Goal: Information Seeking & Learning: Learn about a topic

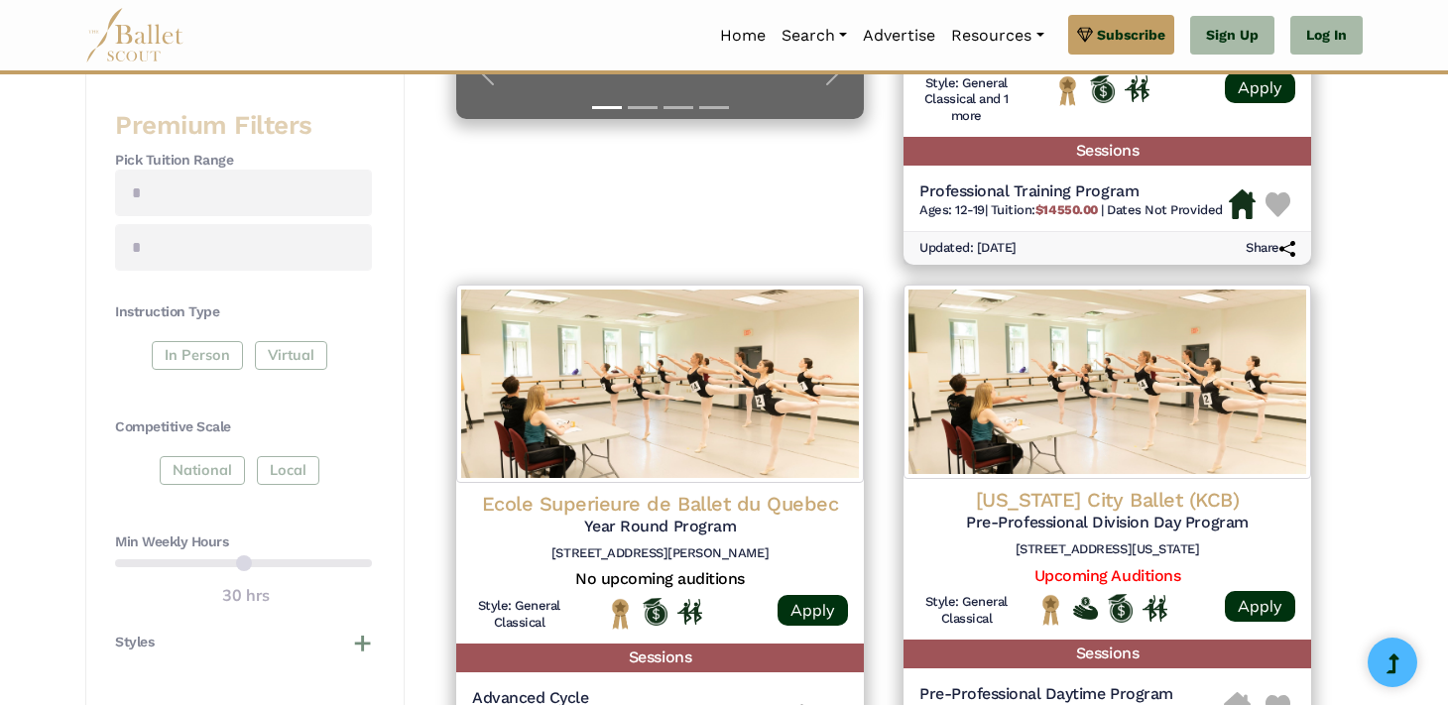
scroll to position [764, 0]
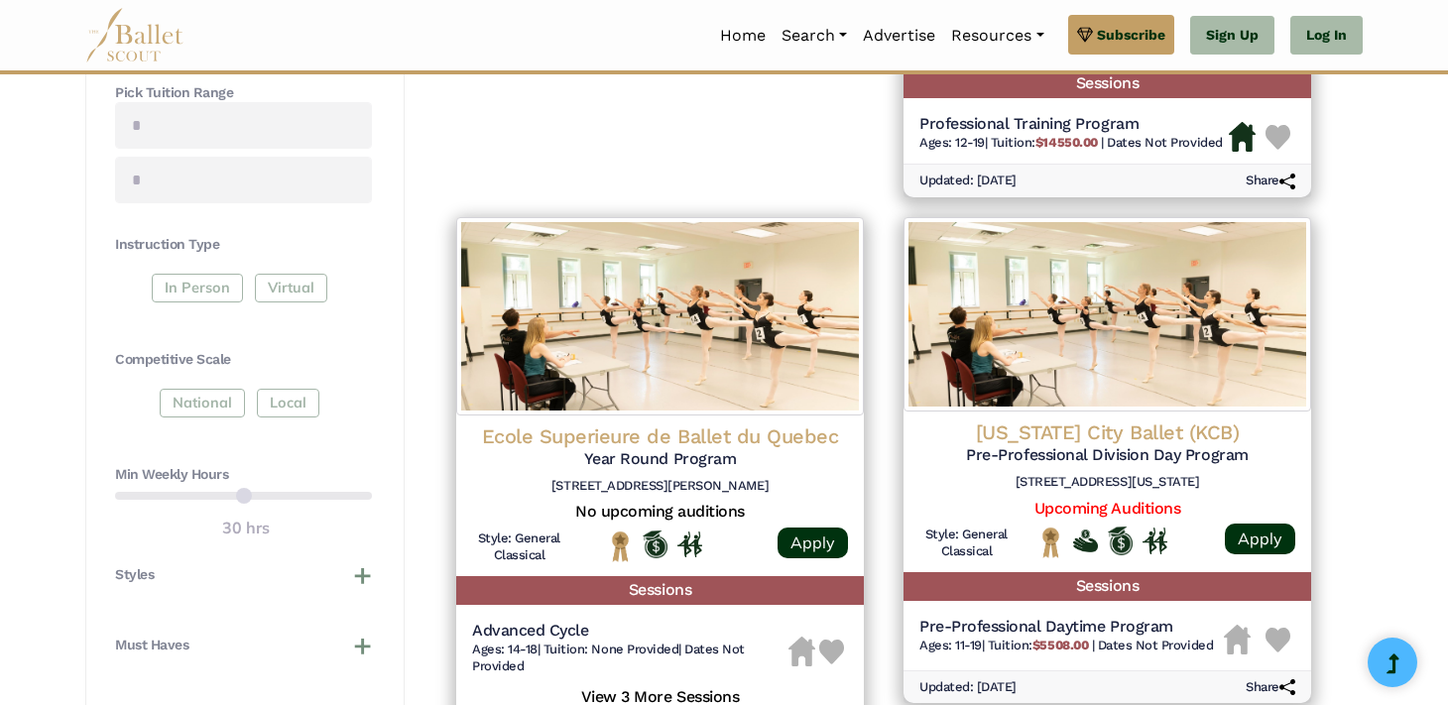
click at [243, 477] on h4 "Min Weekly Hours" at bounding box center [243, 475] width 257 height 20
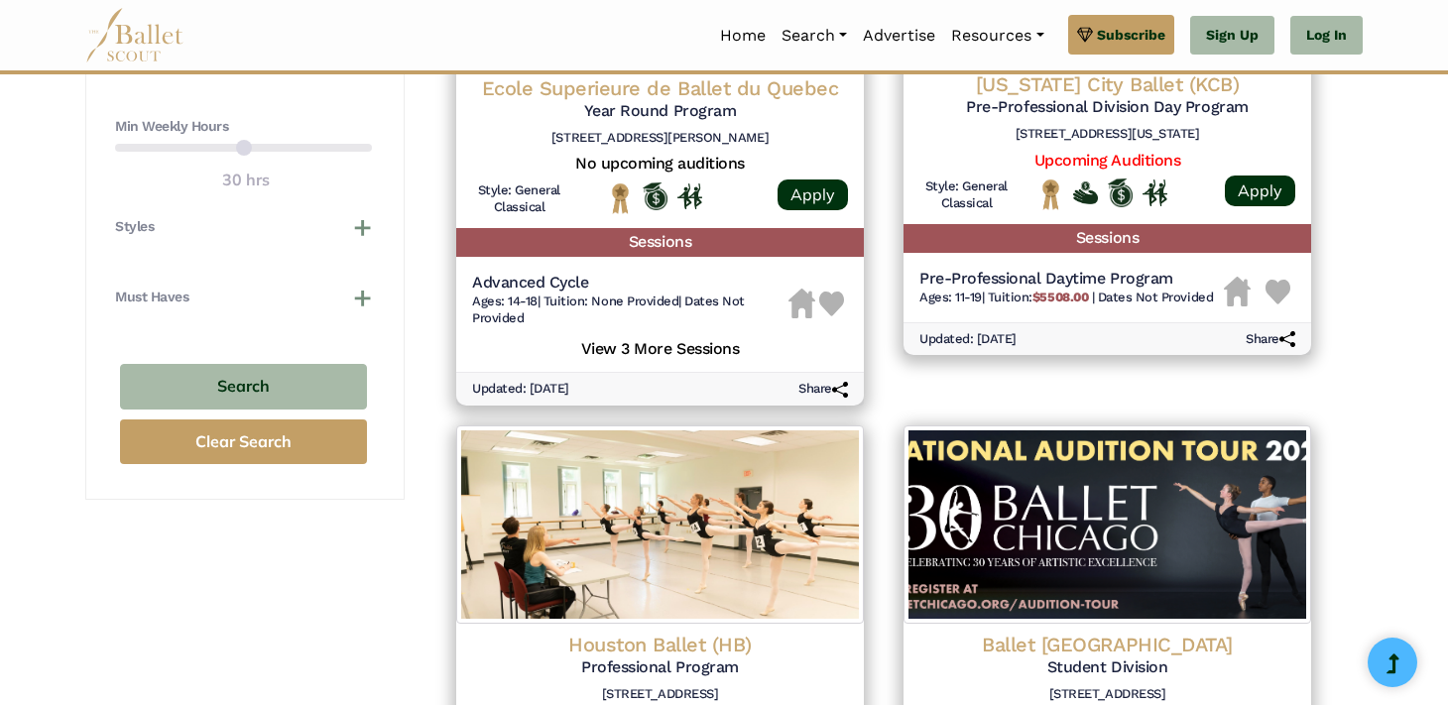
scroll to position [1114, 0]
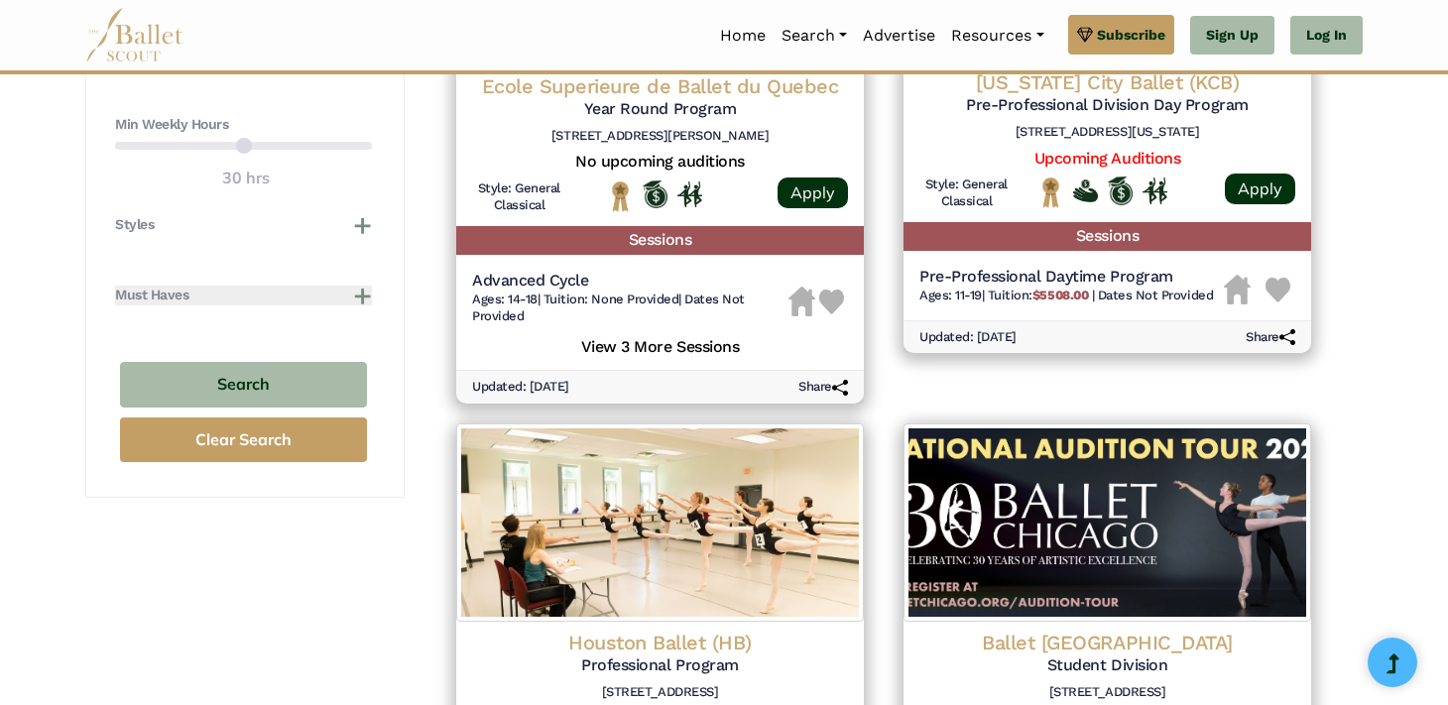
click at [346, 295] on button "Must Haves" at bounding box center [243, 296] width 257 height 20
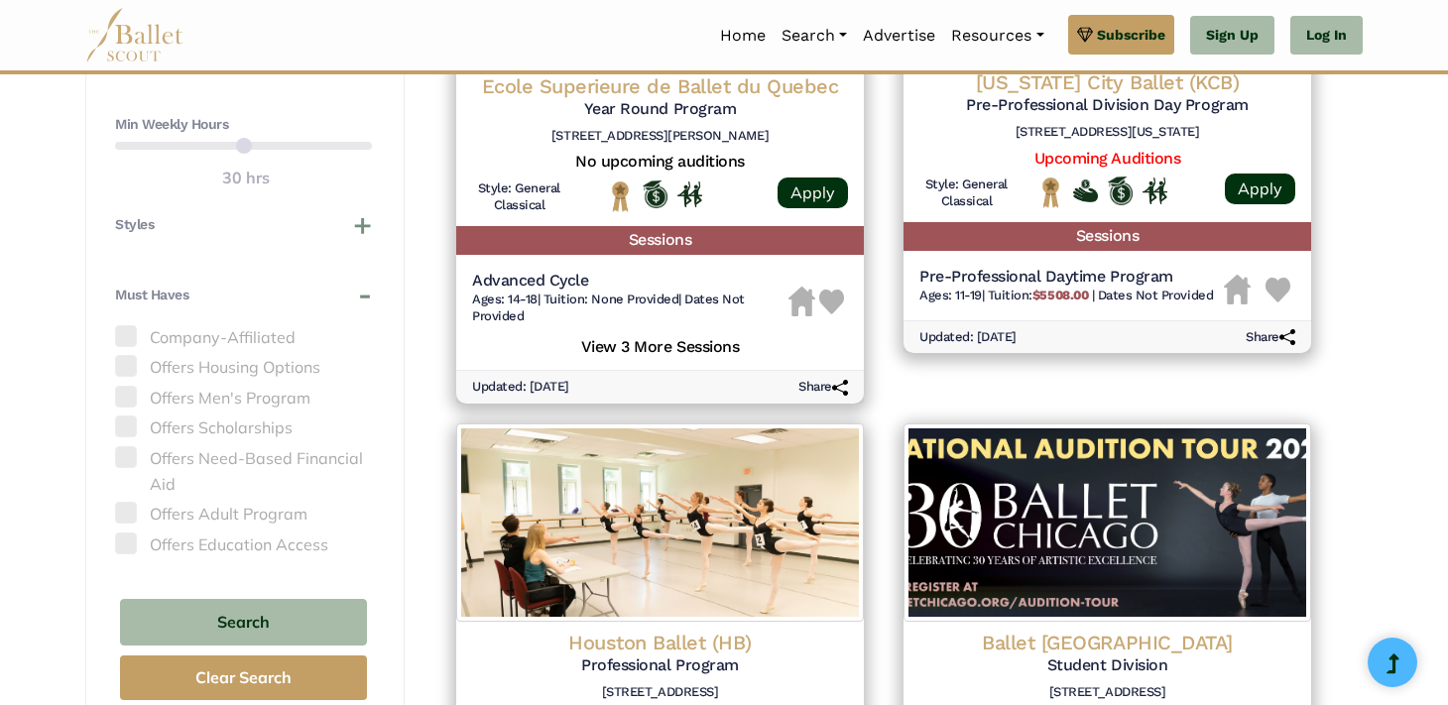
click at [125, 368] on span at bounding box center [126, 366] width 22 height 22
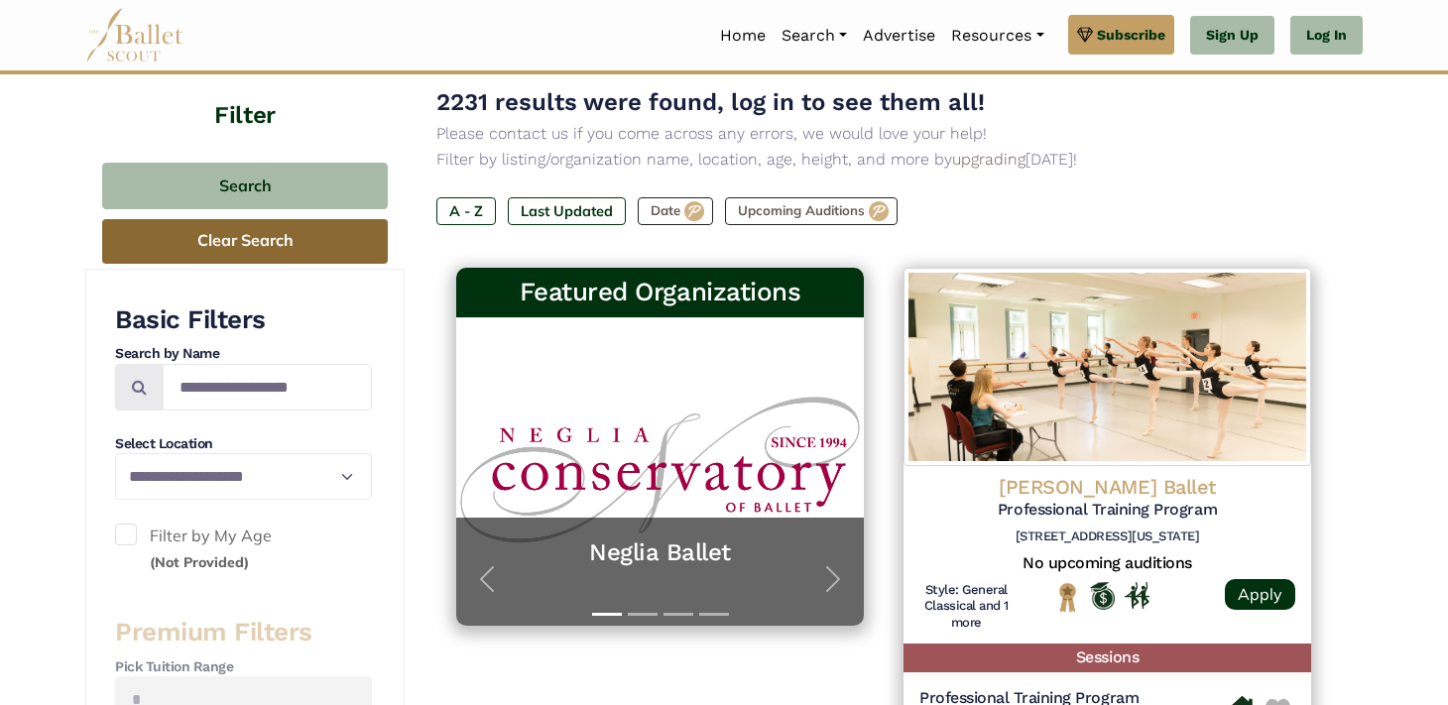
scroll to position [227, 0]
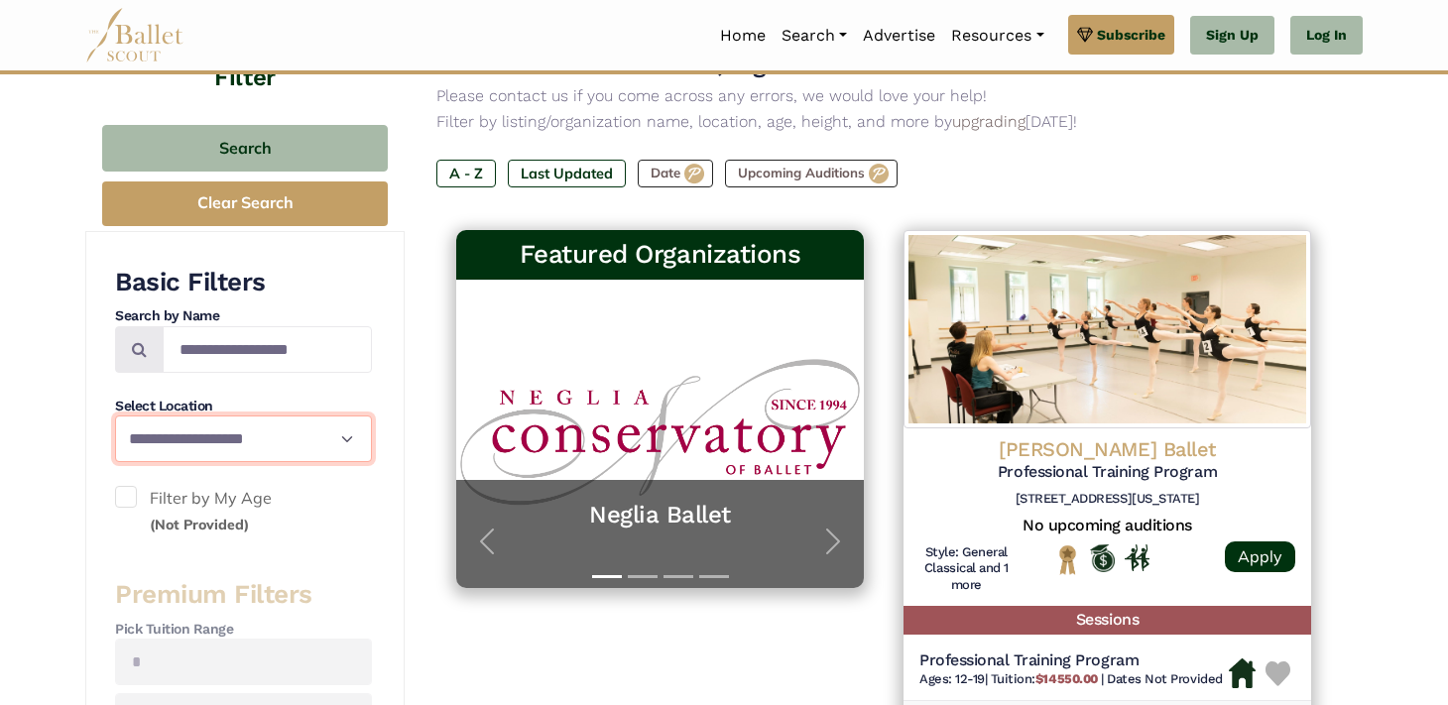
click at [287, 440] on select "**********" at bounding box center [243, 439] width 257 height 47
click at [115, 416] on select "**********" at bounding box center [243, 439] width 257 height 47
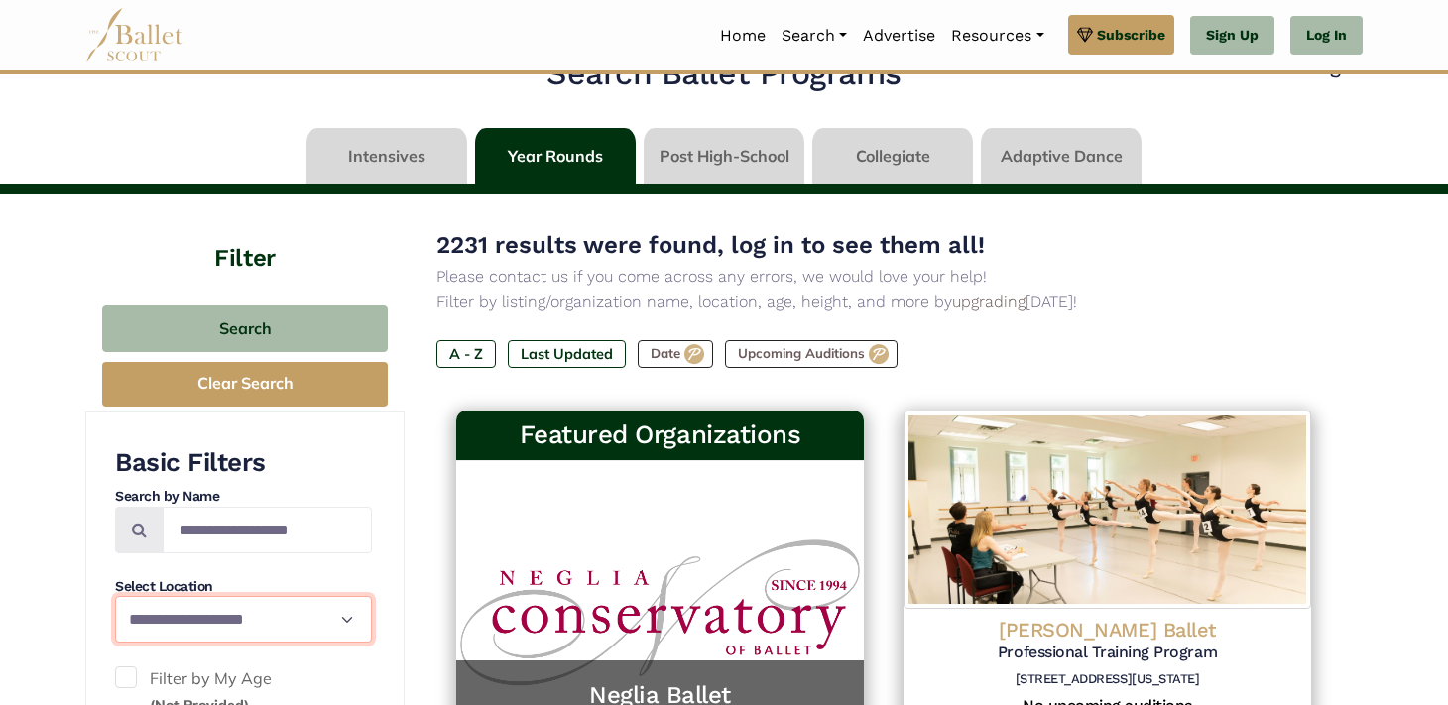
scroll to position [32, 0]
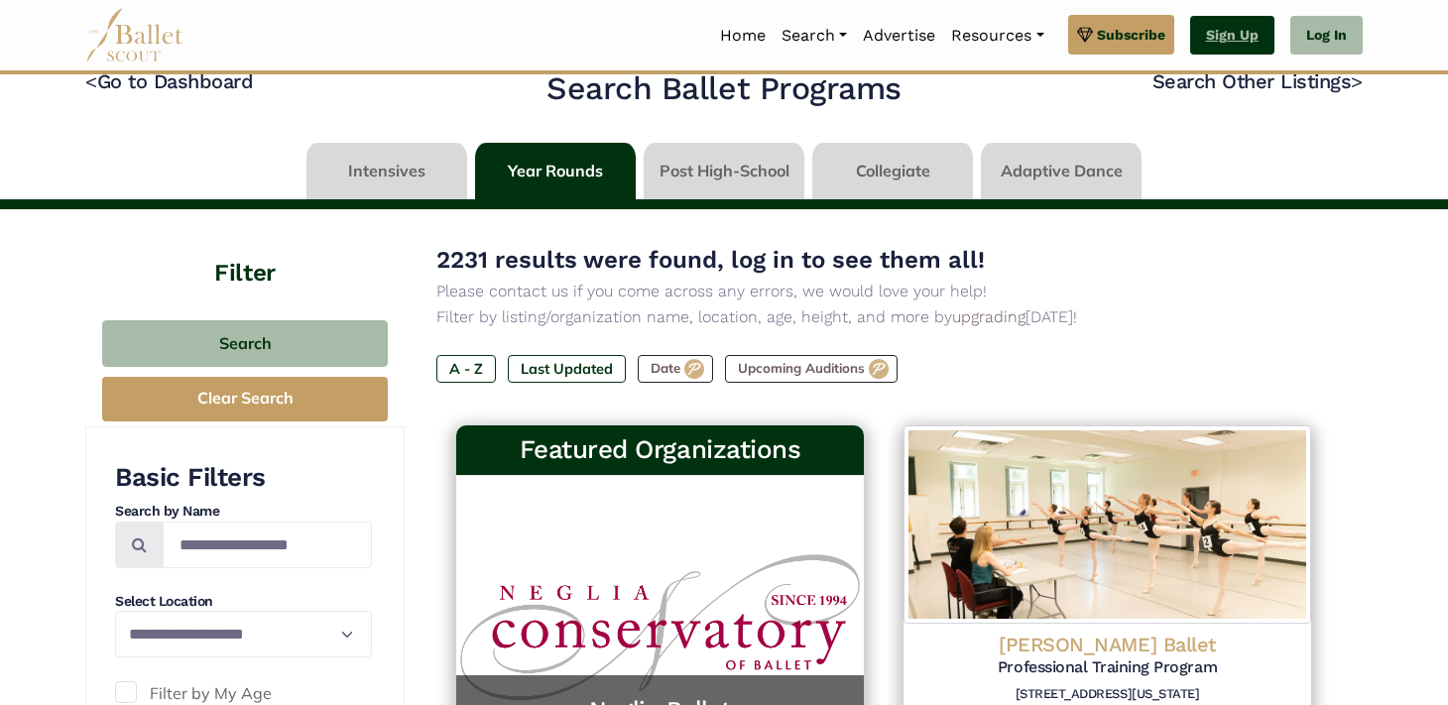
click at [1255, 40] on link "Sign Up" at bounding box center [1232, 36] width 84 height 40
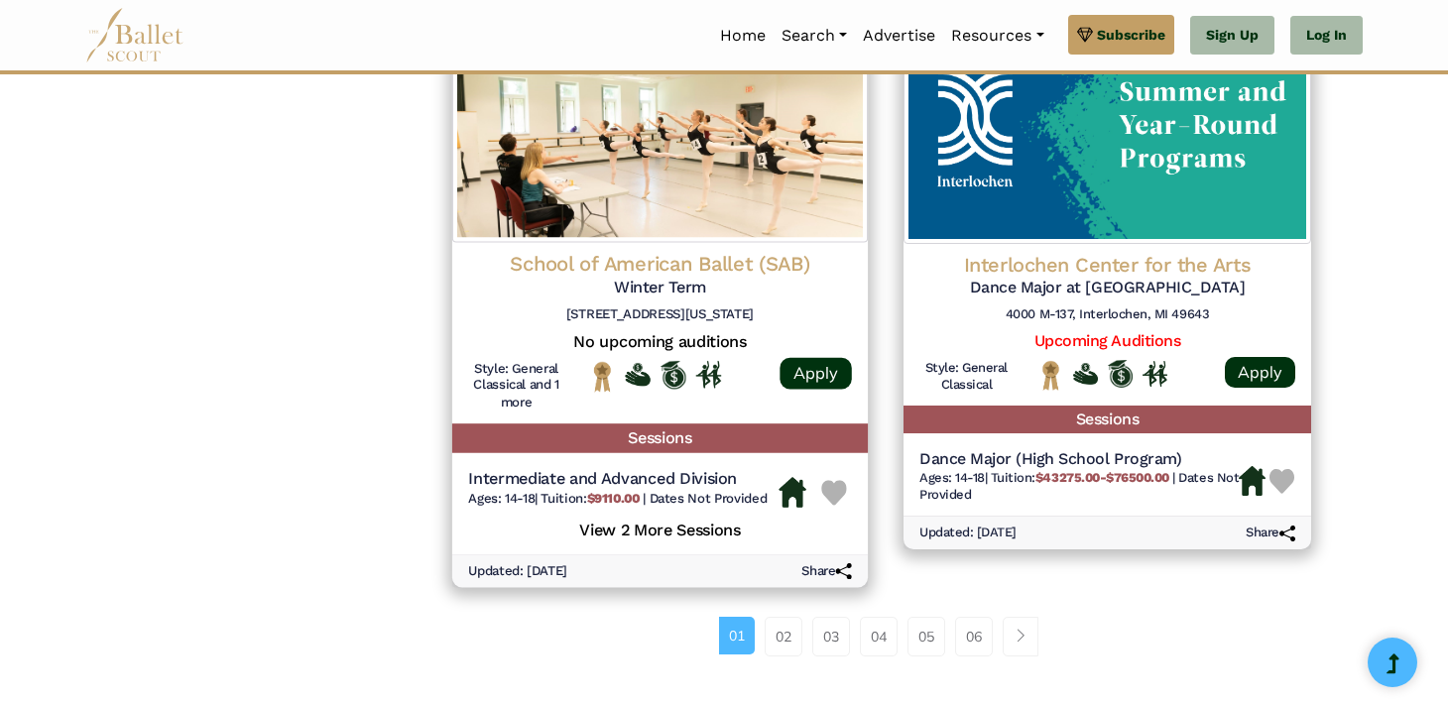
scroll to position [2510, 0]
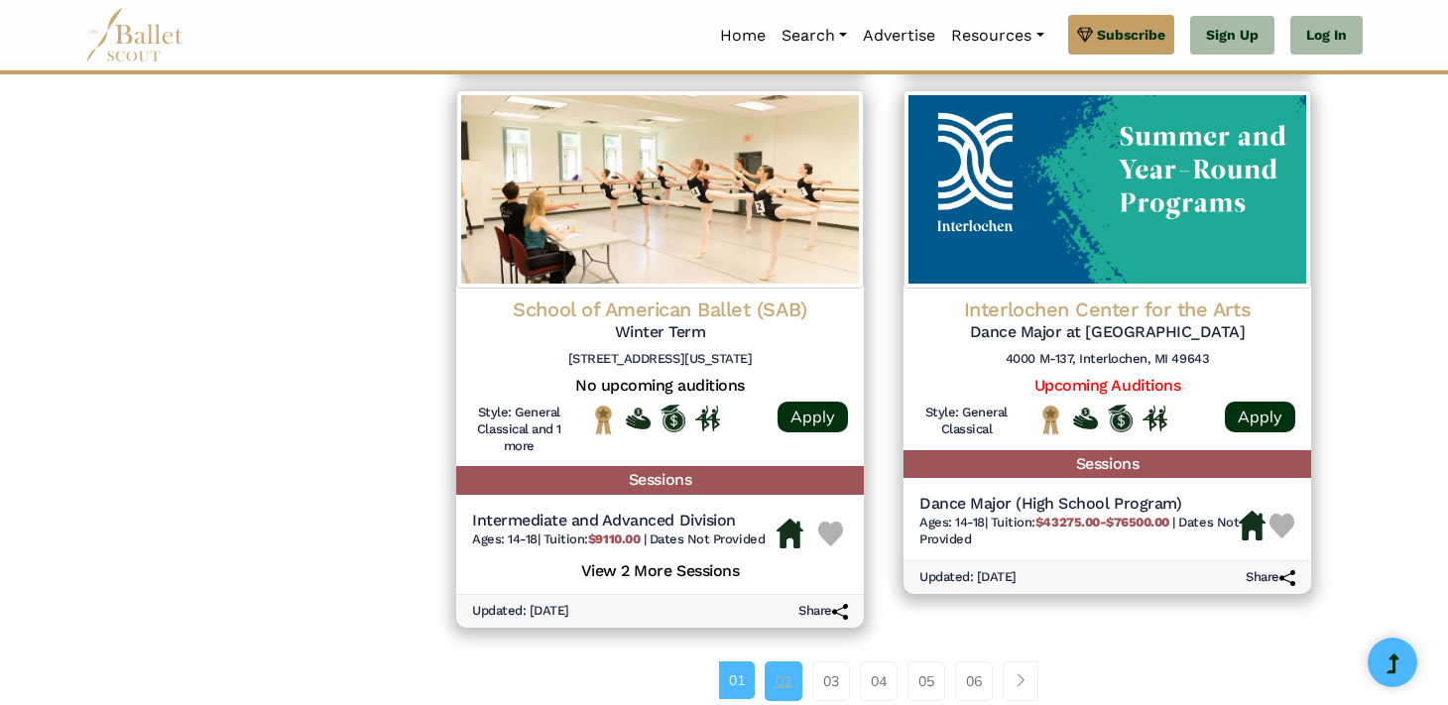
click at [786, 686] on link "02" at bounding box center [784, 682] width 38 height 40
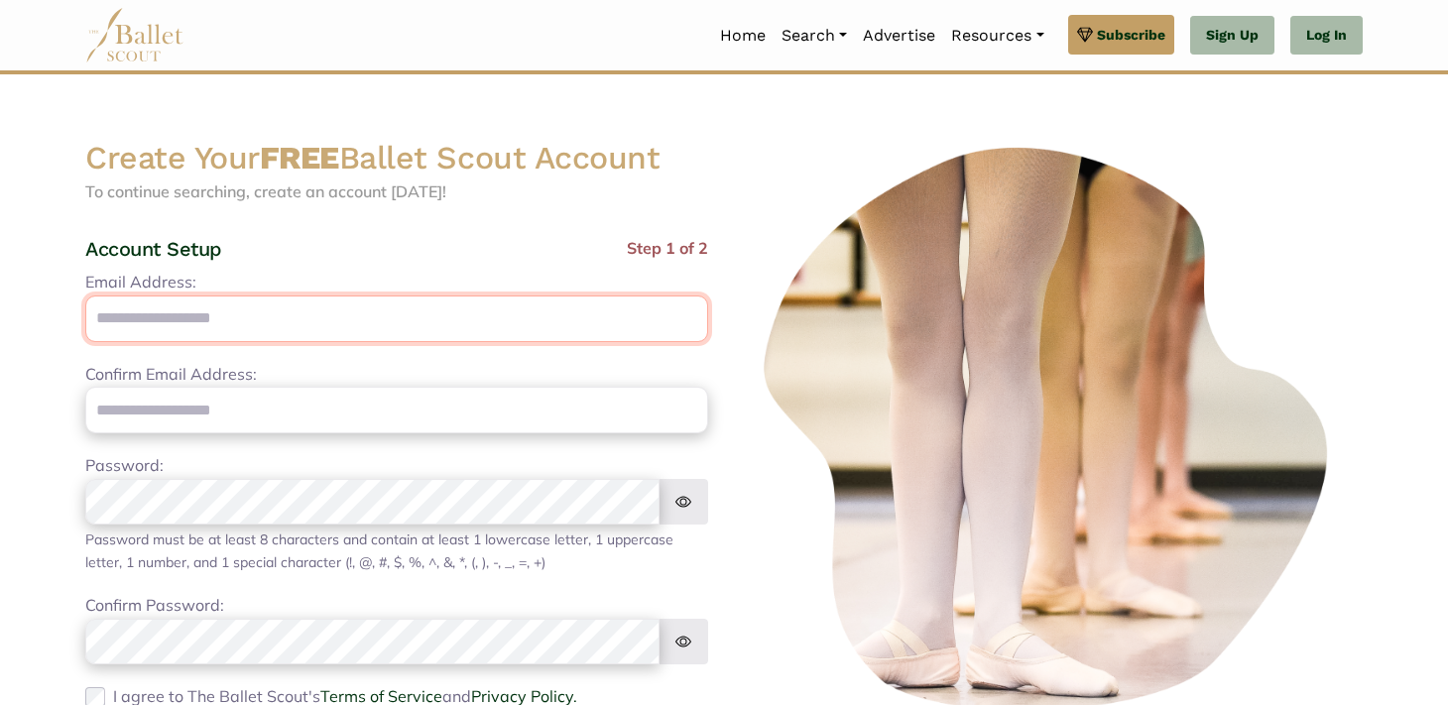
click at [411, 313] on input "Email Address:" at bounding box center [396, 319] width 623 height 47
type input "**********"
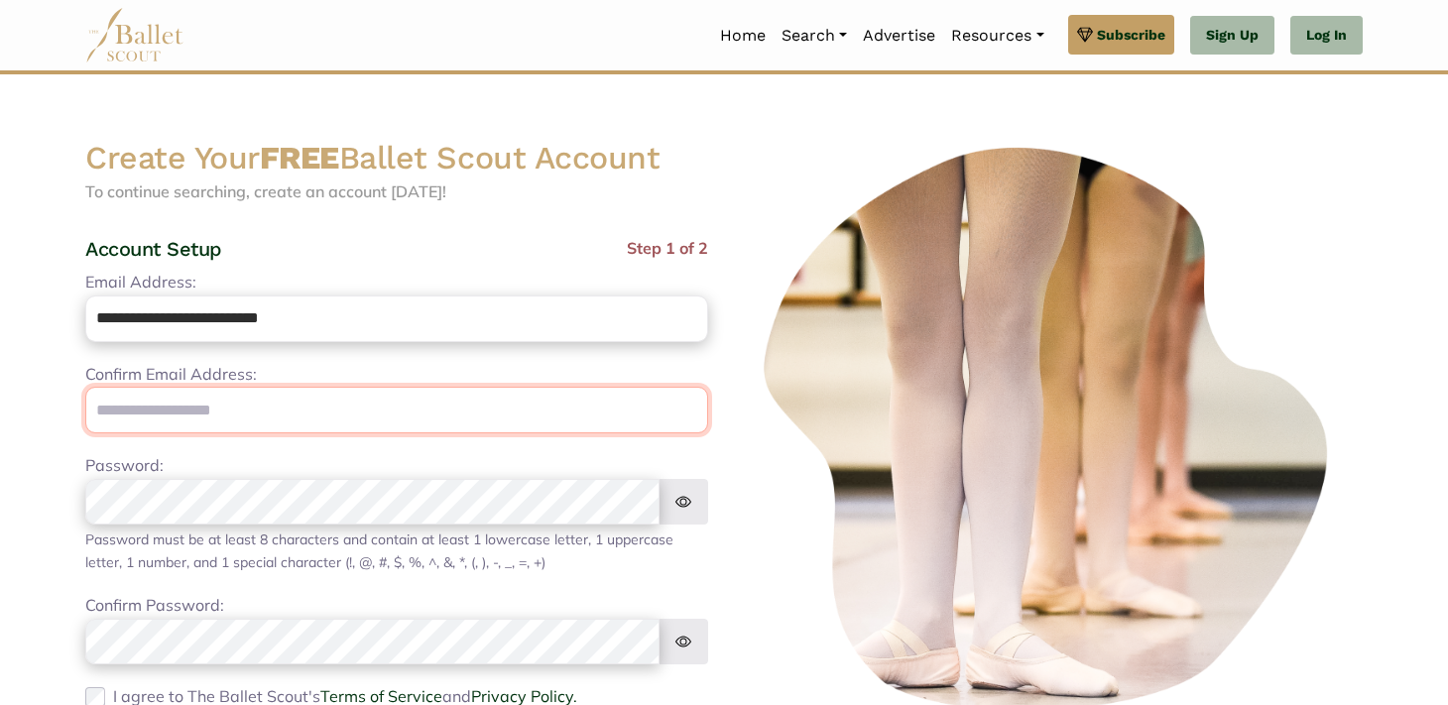
click at [288, 414] on input "email" at bounding box center [396, 410] width 623 height 47
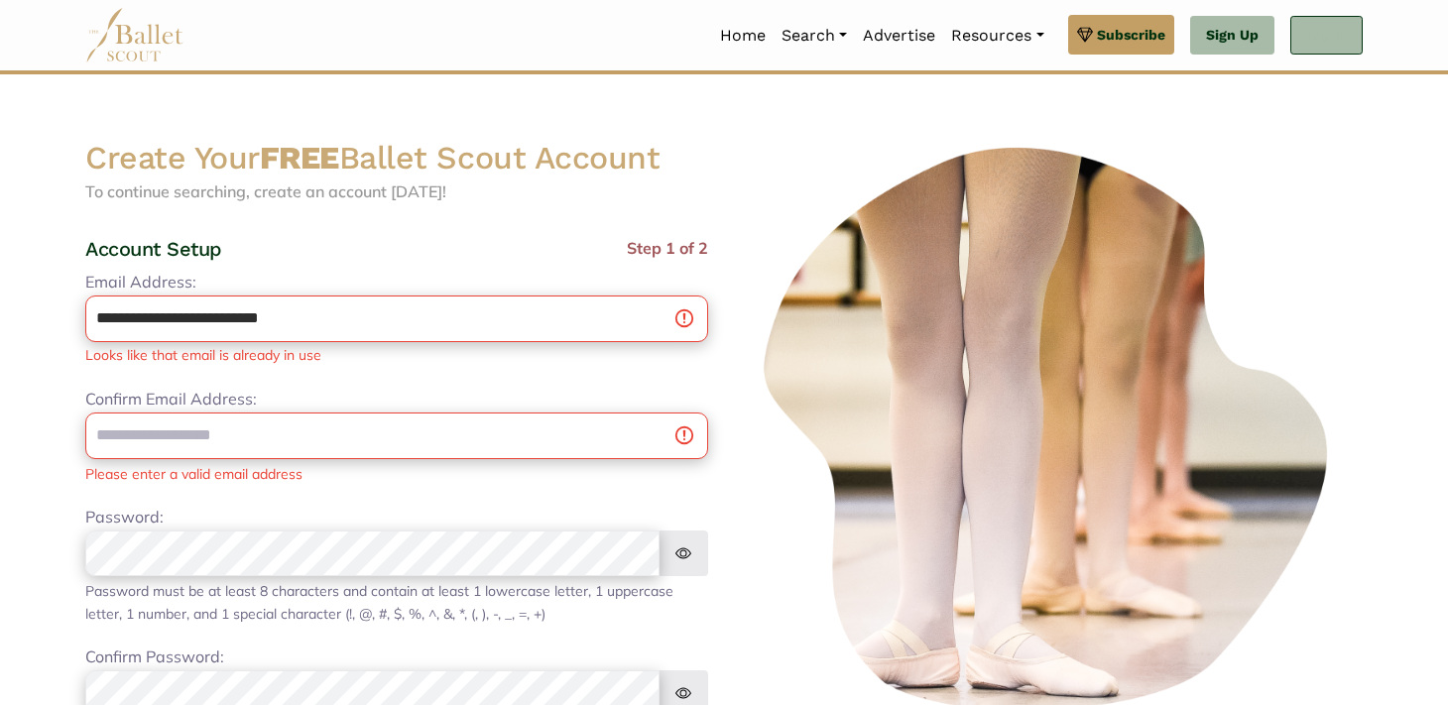
click at [1312, 41] on link "Log In" at bounding box center [1326, 36] width 72 height 40
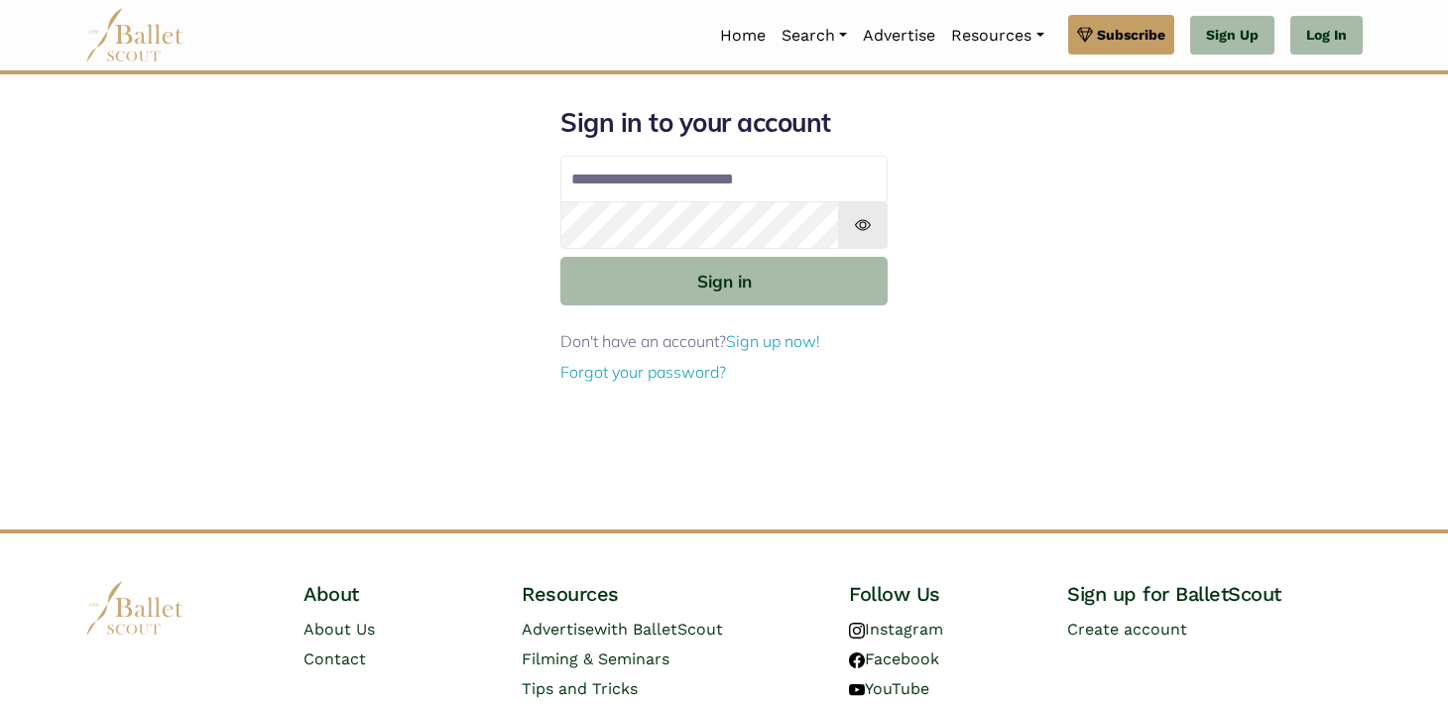
type input "**********"
click at [560, 257] on button "Sign in" at bounding box center [723, 281] width 327 height 49
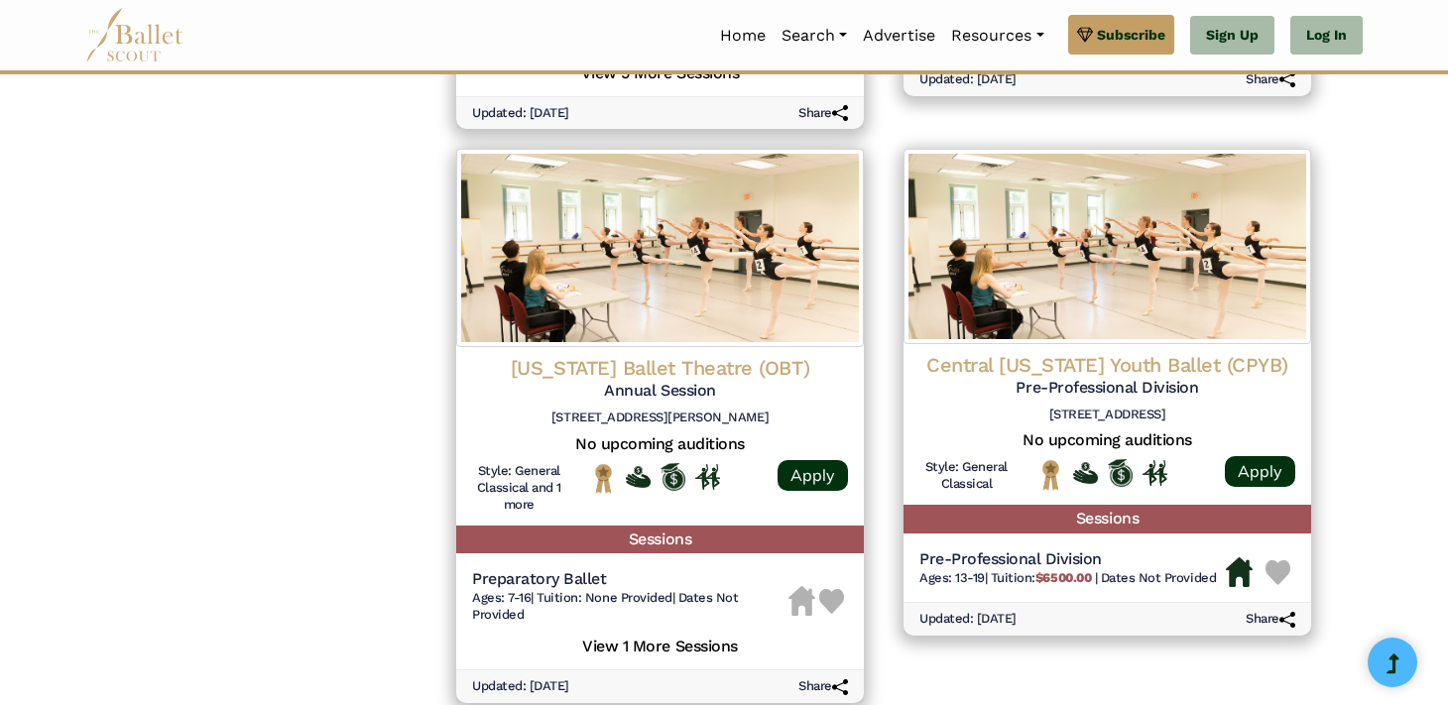
scroll to position [1967, 0]
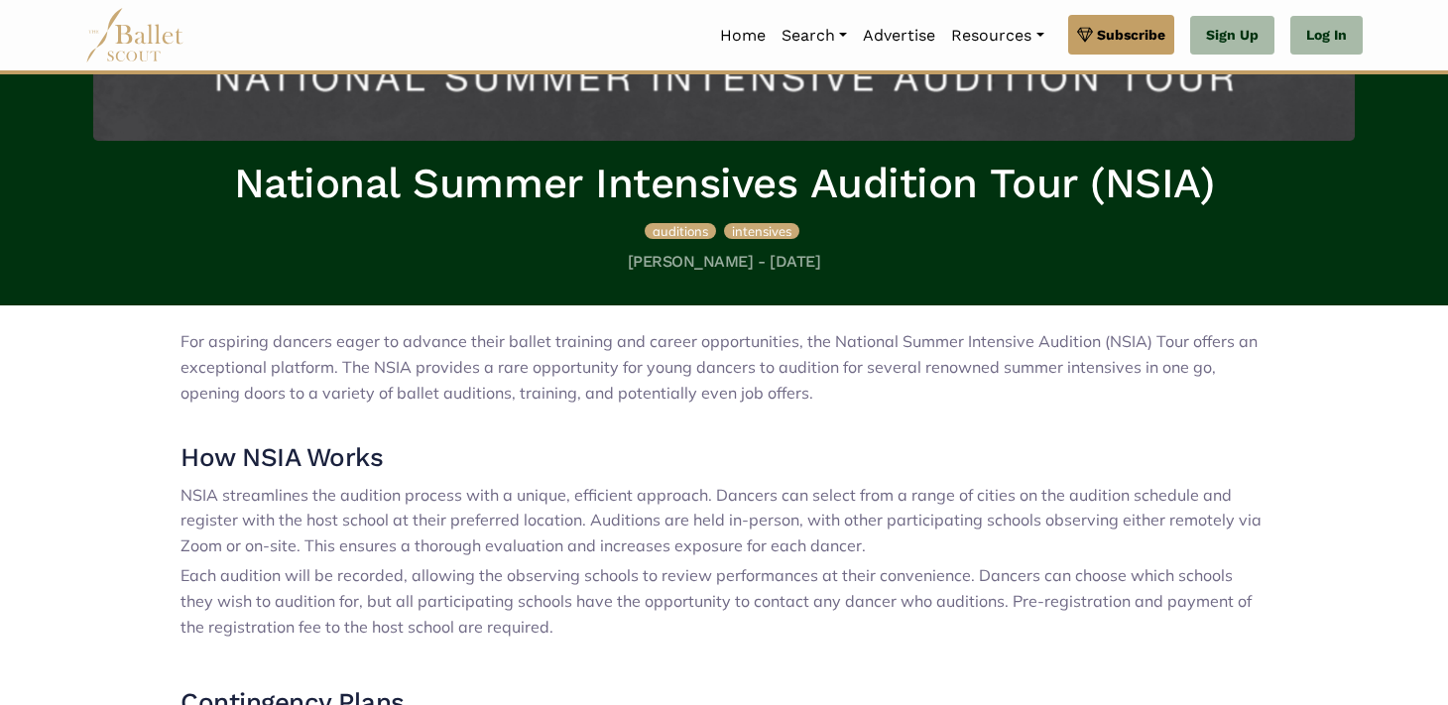
scroll to position [364, 0]
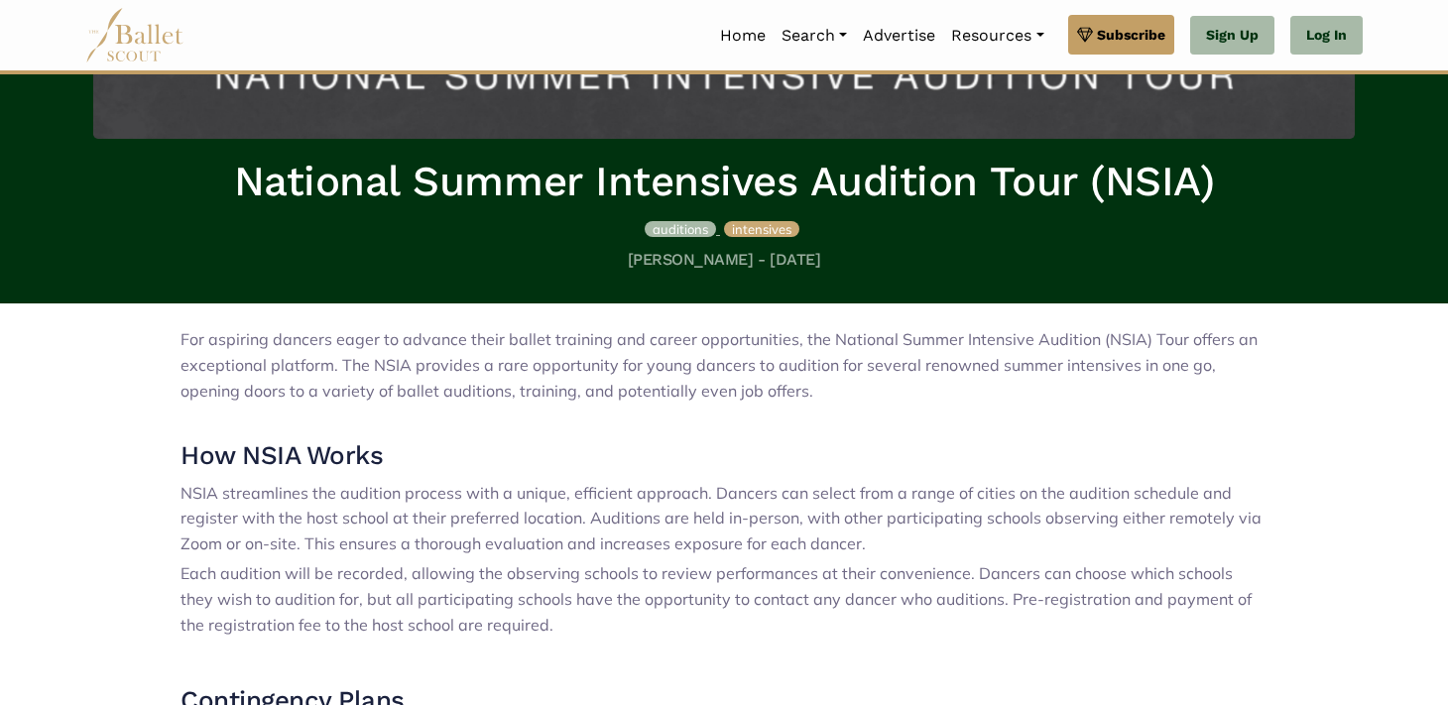
click at [691, 233] on span "auditions" at bounding box center [681, 229] width 56 height 16
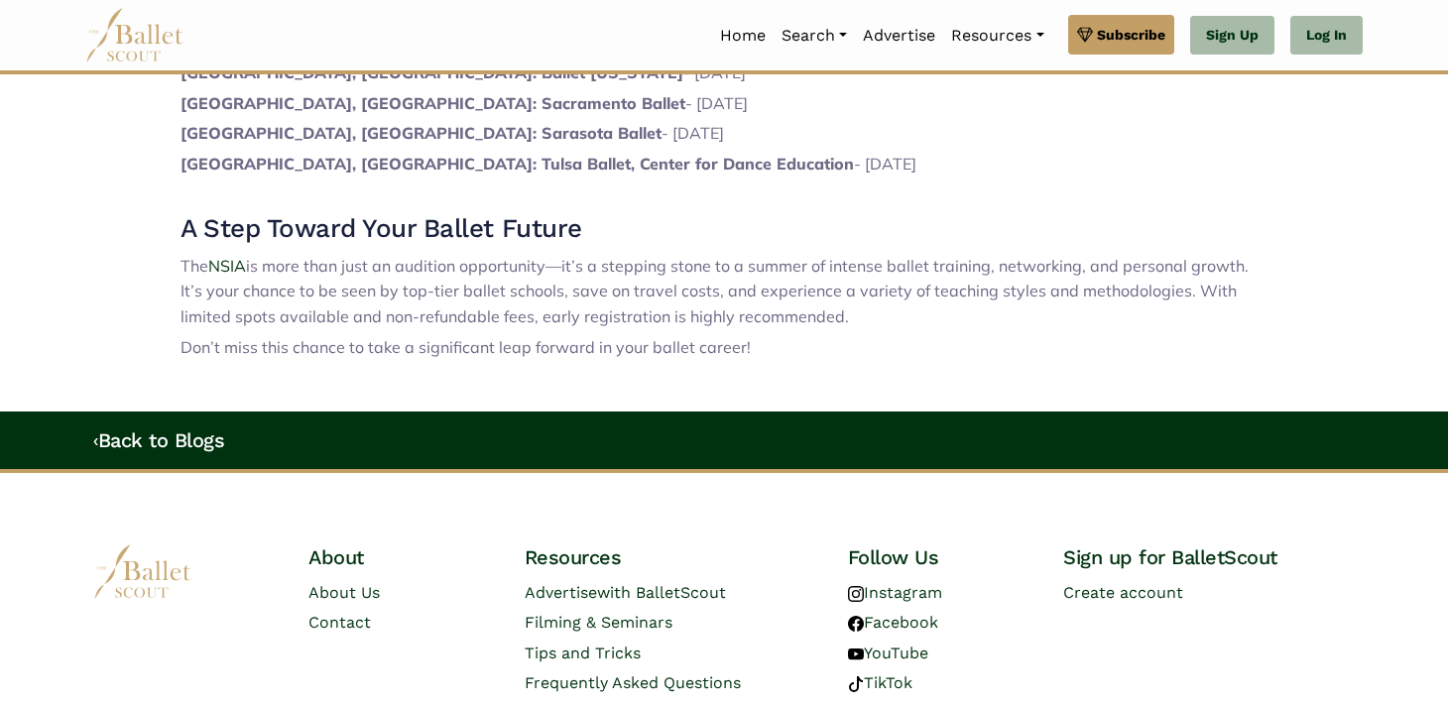
scroll to position [1698, 0]
